Goal: Task Accomplishment & Management: Manage account settings

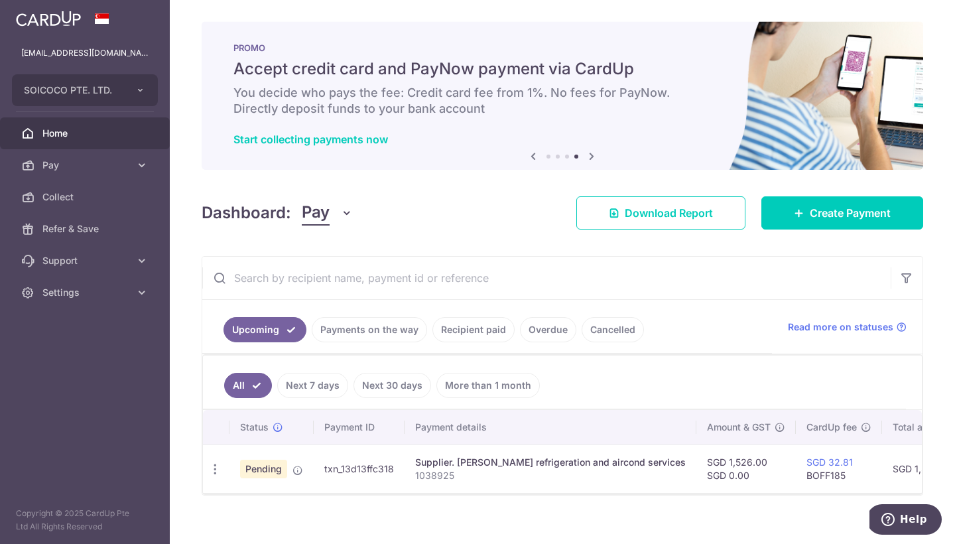
scroll to position [18, 0]
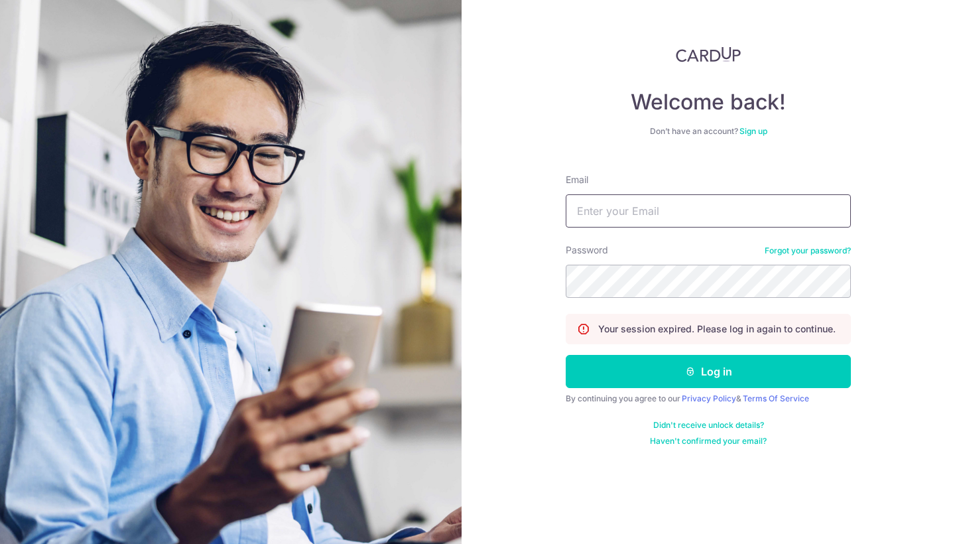
type input "[EMAIL_ADDRESS][DOMAIN_NAME]"
click at [708, 371] on button "Log in" at bounding box center [708, 371] width 285 height 33
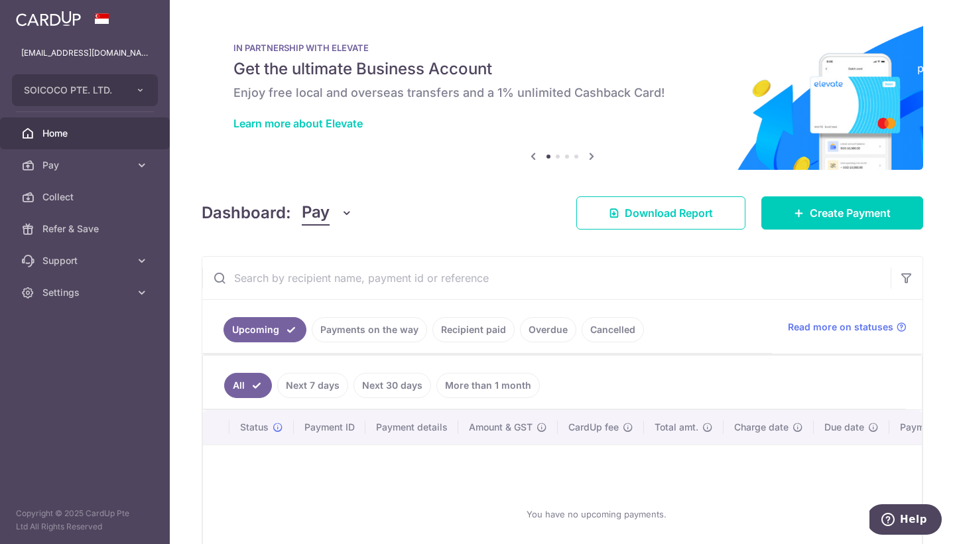
click at [361, 332] on link "Payments on the way" at bounding box center [369, 329] width 115 height 25
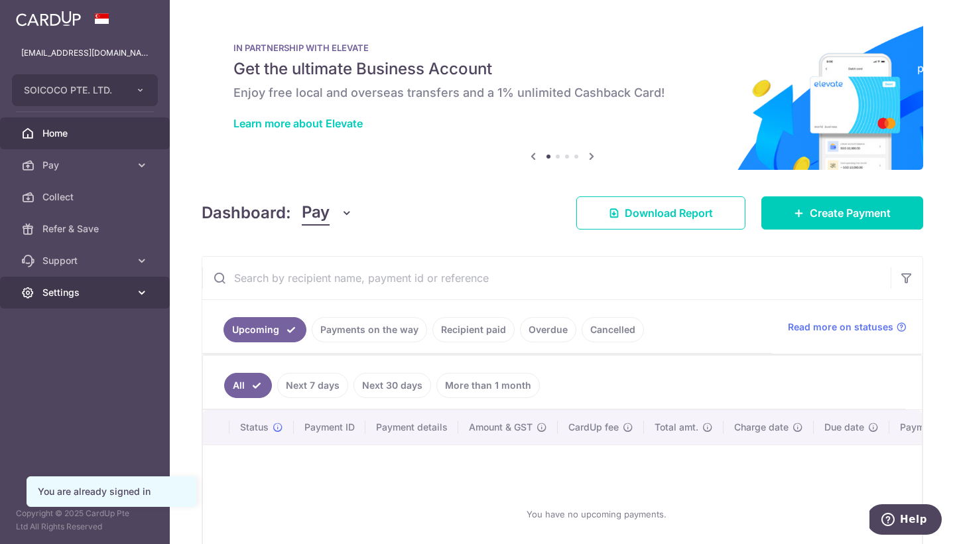
click at [83, 289] on span "Settings" at bounding box center [86, 292] width 88 height 13
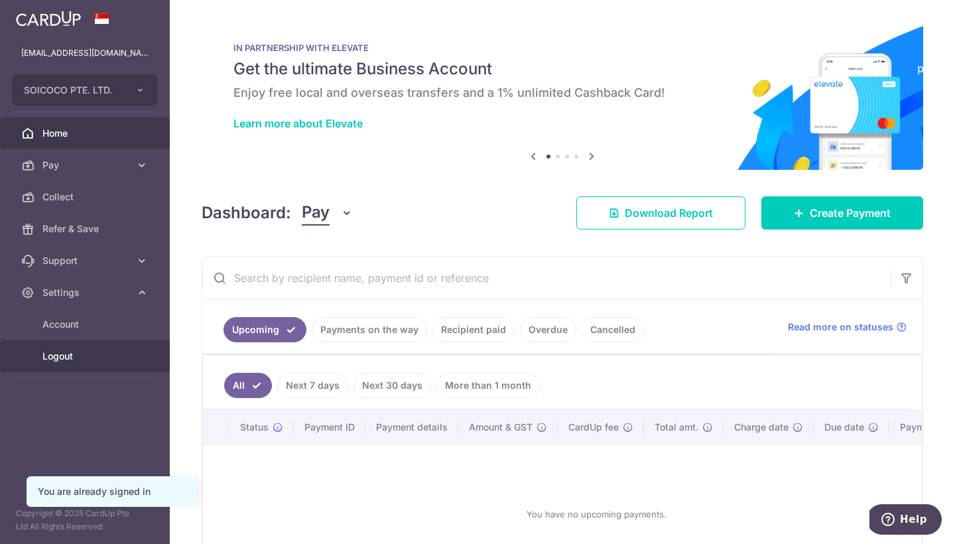
click at [90, 351] on span "Logout" at bounding box center [86, 355] width 88 height 13
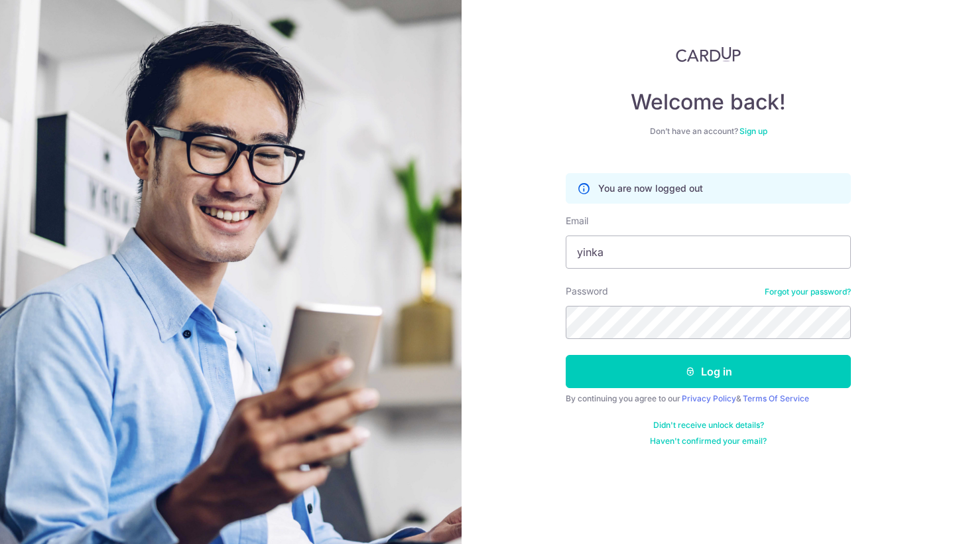
type input "[EMAIL_ADDRESS][DOMAIN_NAME]"
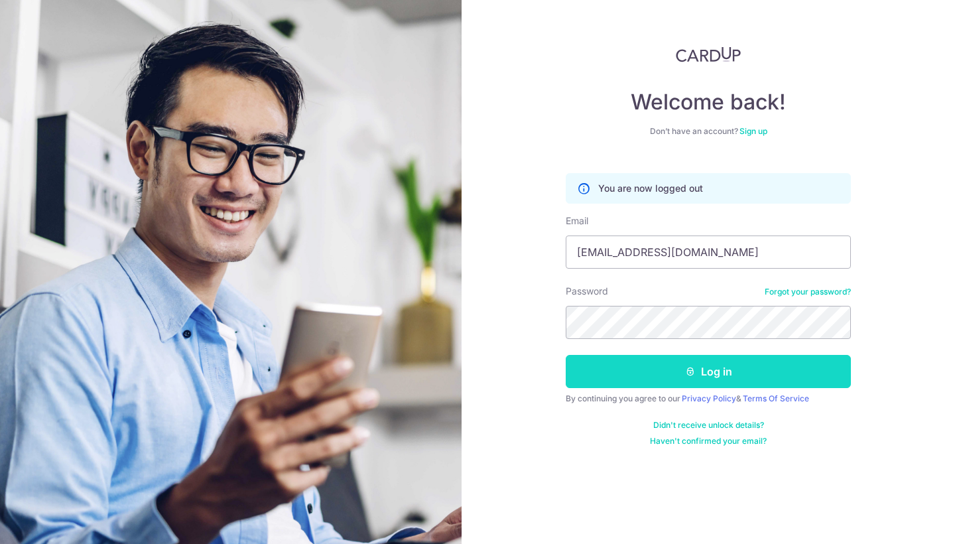
click at [635, 373] on button "Log in" at bounding box center [708, 371] width 285 height 33
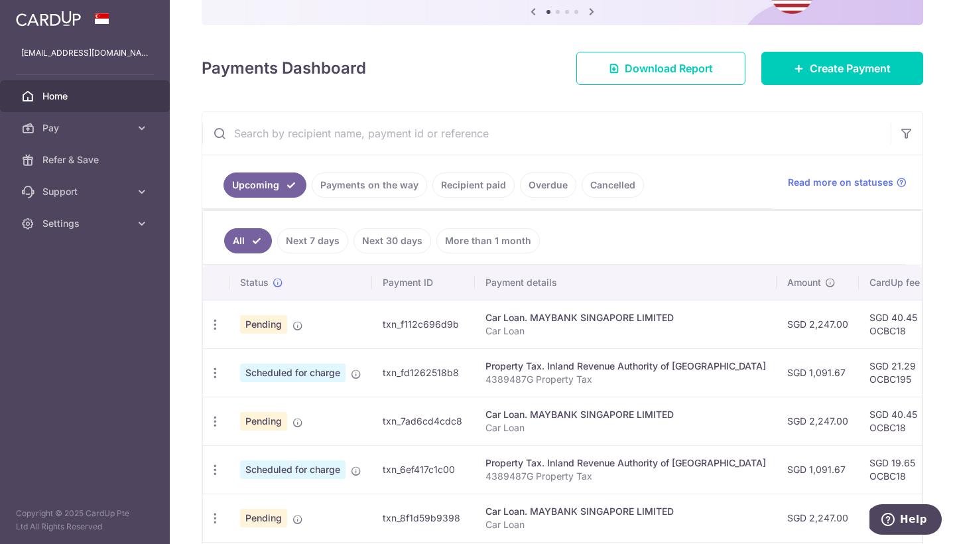
scroll to position [147, 0]
